Goal: Navigation & Orientation: Find specific page/section

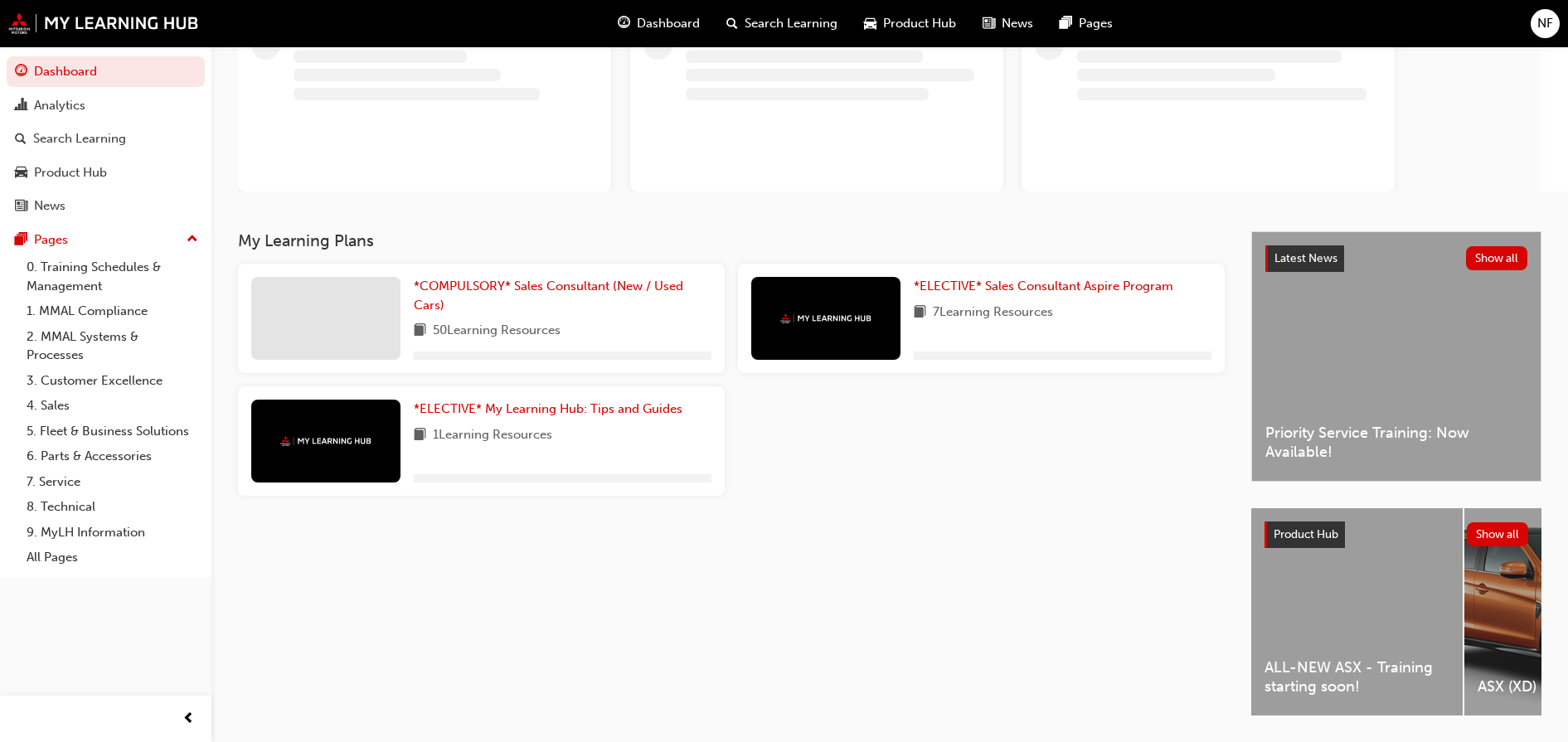
scroll to position [183, 0]
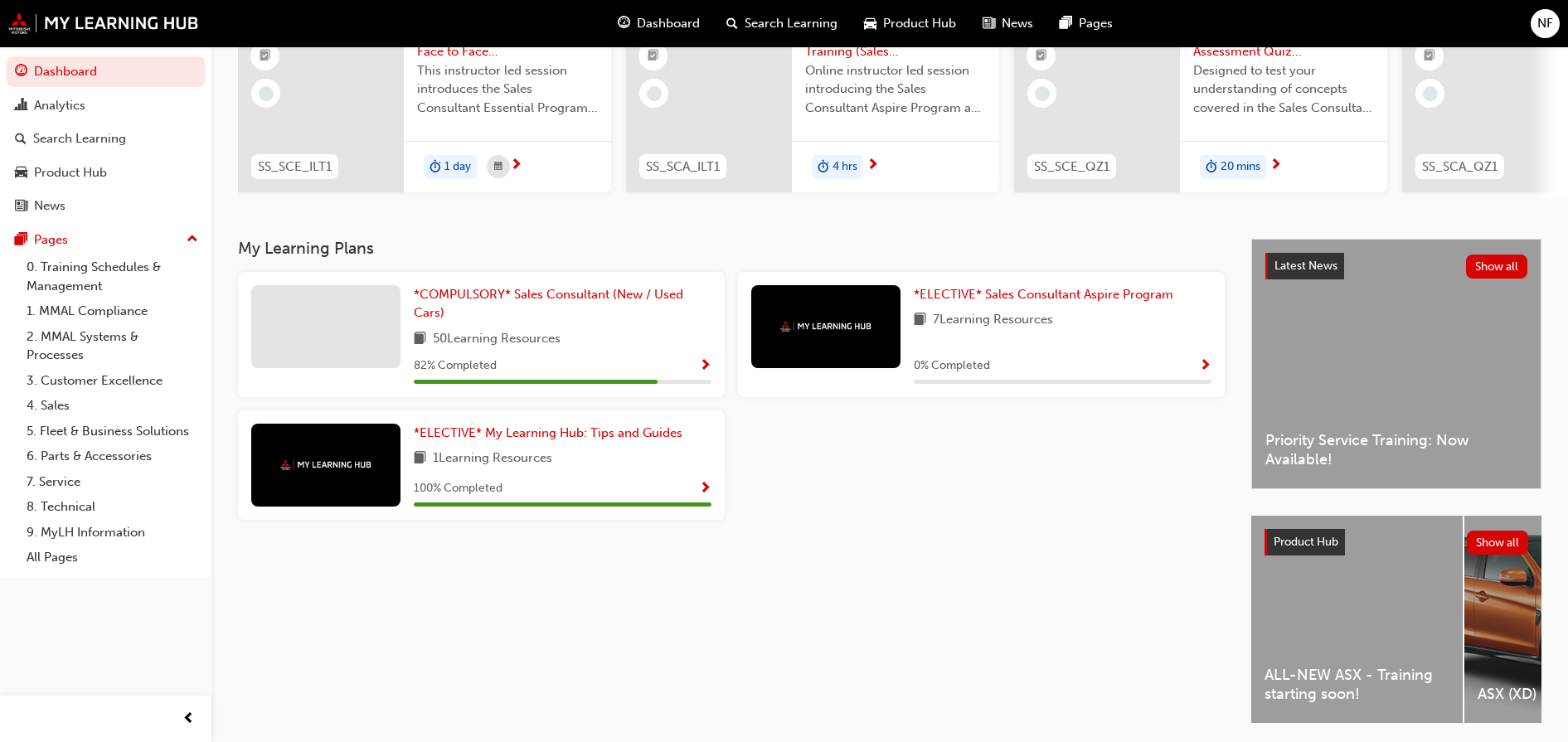
click at [1370, 610] on div "ALL-NEW ASX - Training starting soon!" at bounding box center [1357, 618] width 211 height 207
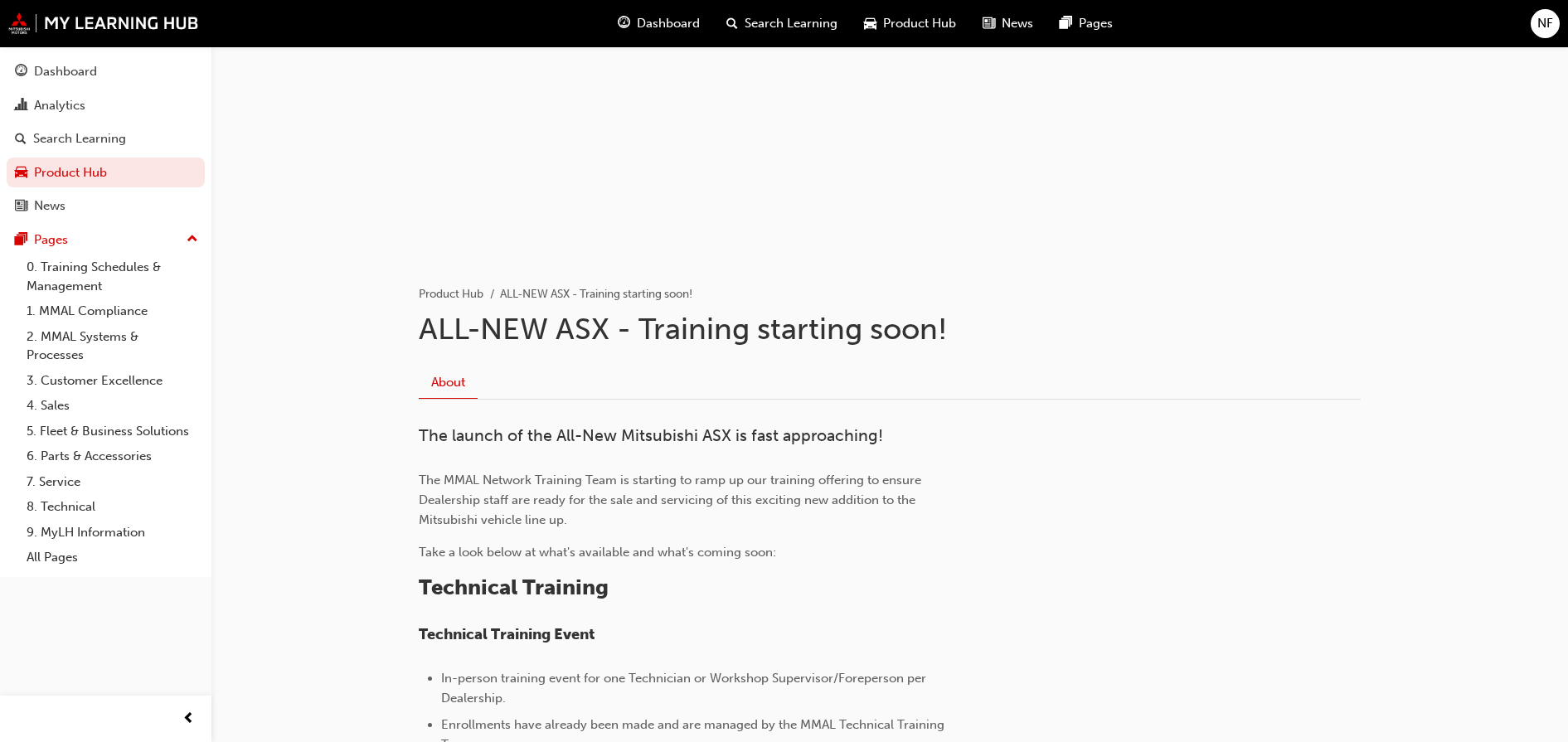
scroll to position [104, 0]
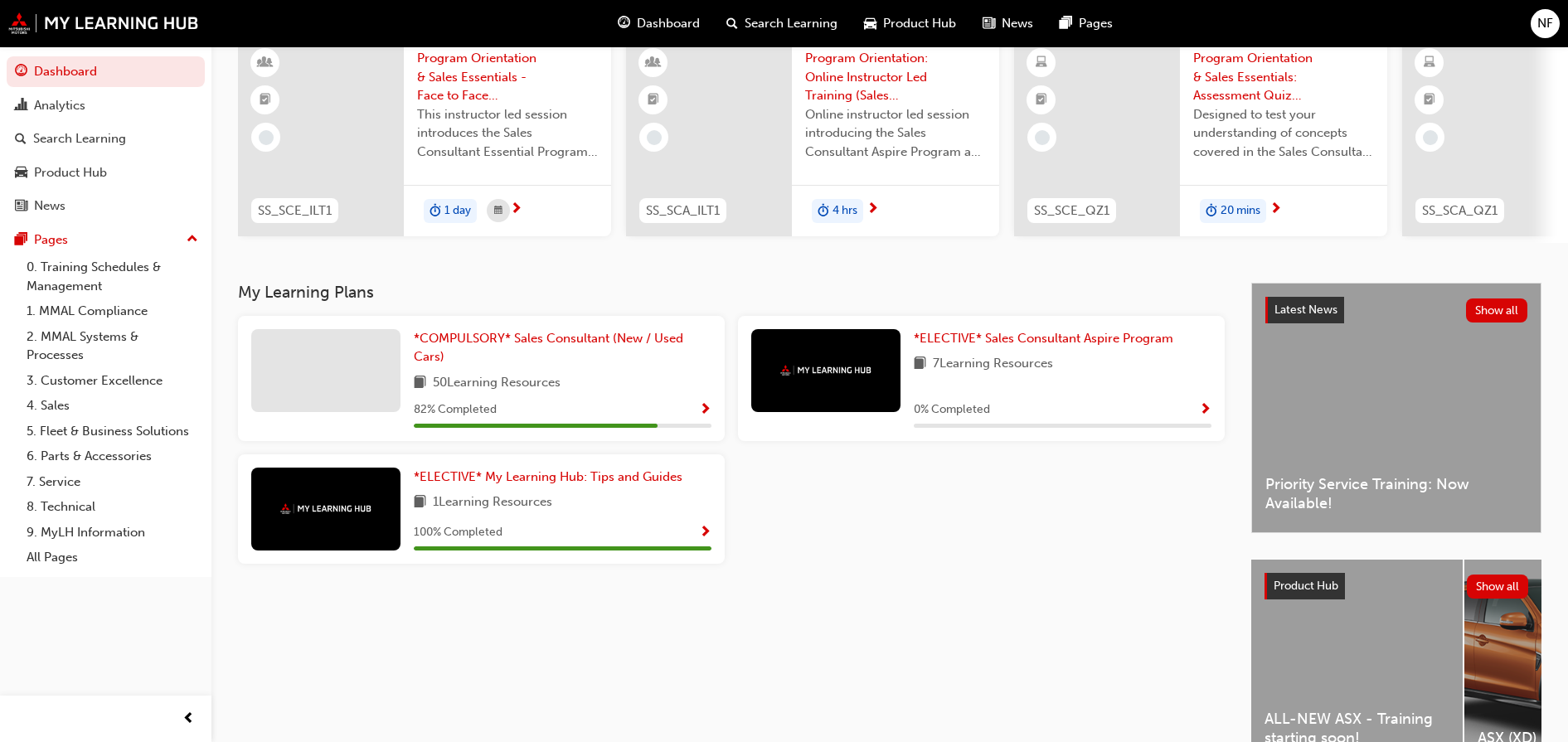
scroll to position [249, 0]
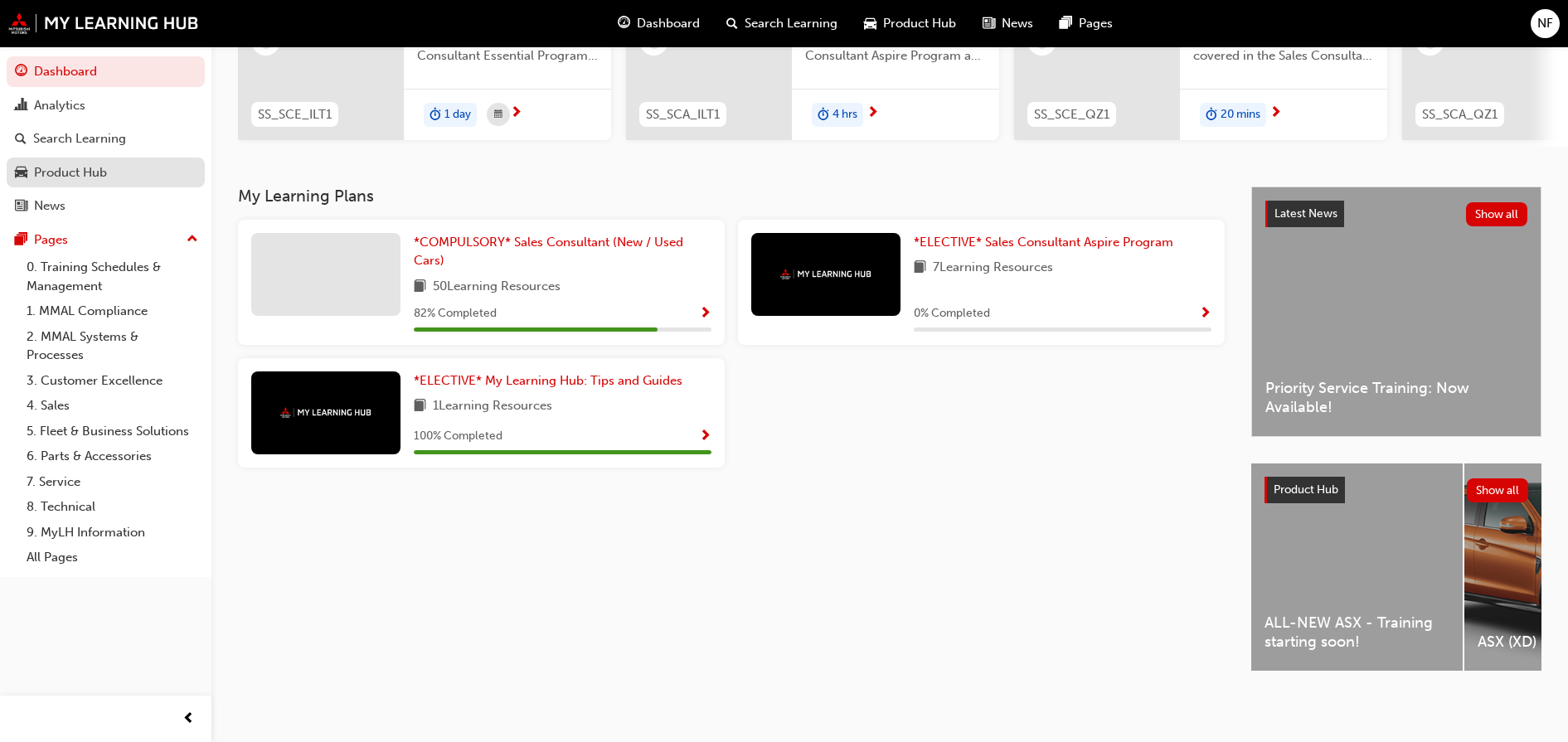
click at [100, 173] on div "Product Hub" at bounding box center [70, 173] width 73 height 19
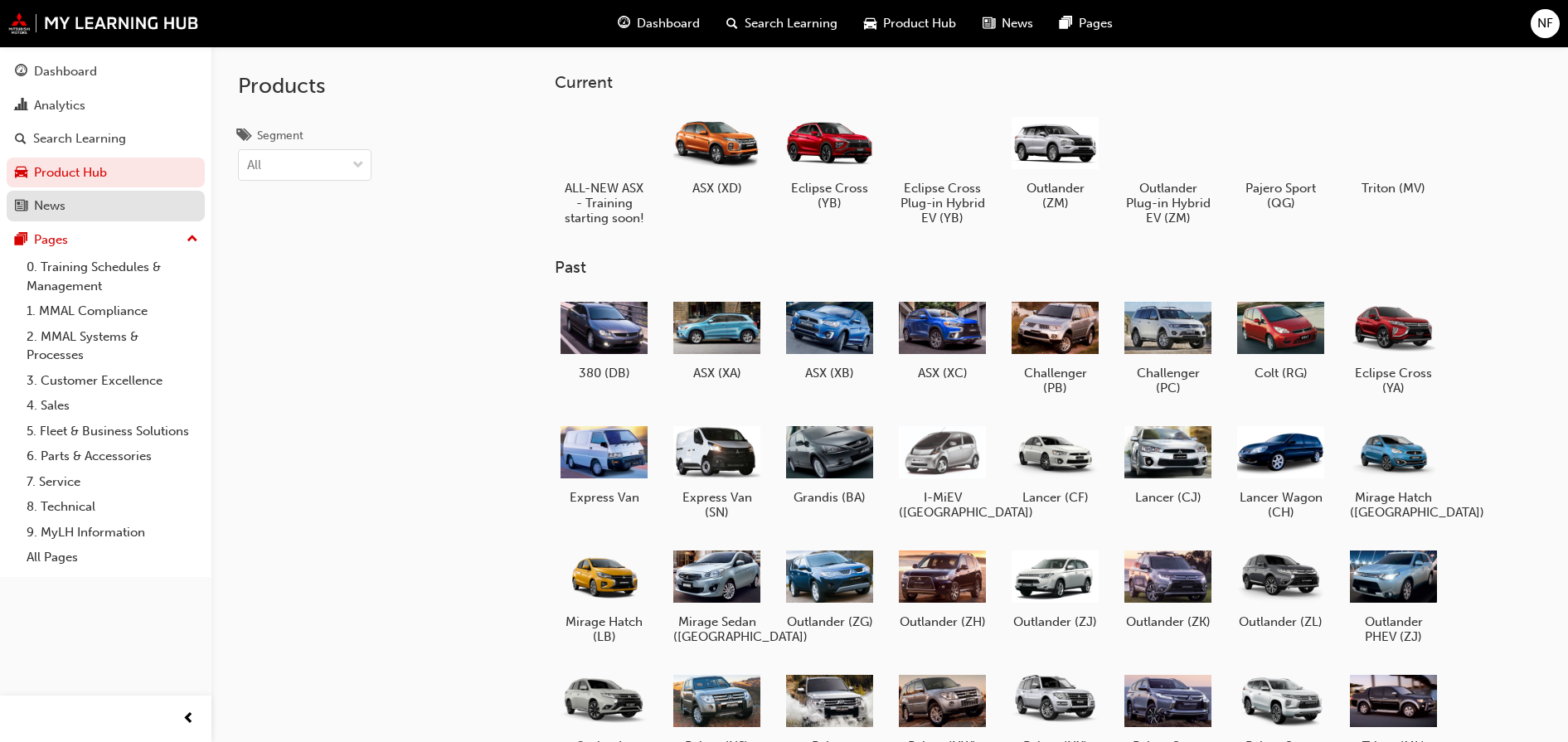
click at [83, 215] on div "News" at bounding box center [105, 206] width 181 height 21
